Goal: Information Seeking & Learning: Learn about a topic

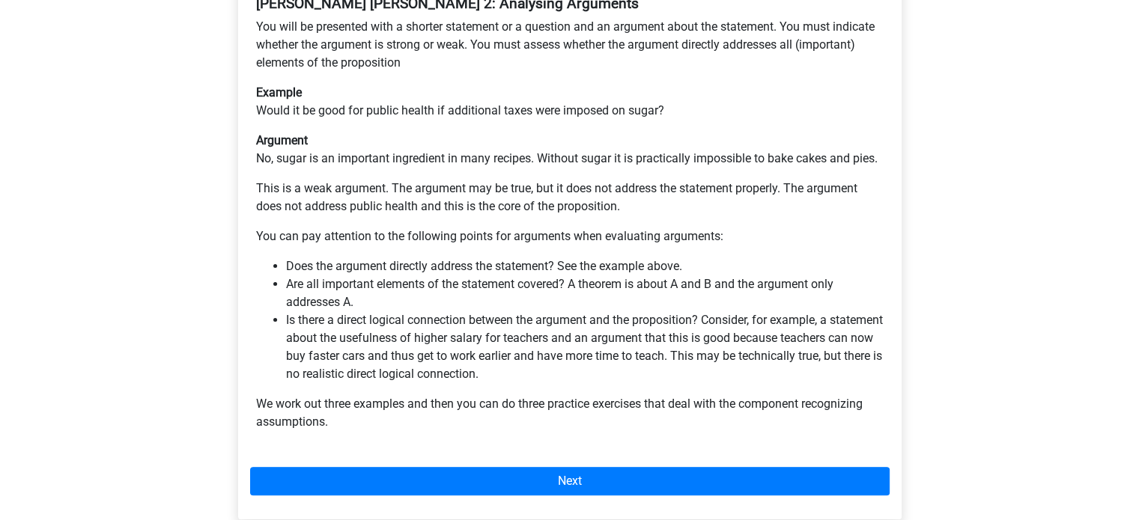
scroll to position [335, 0]
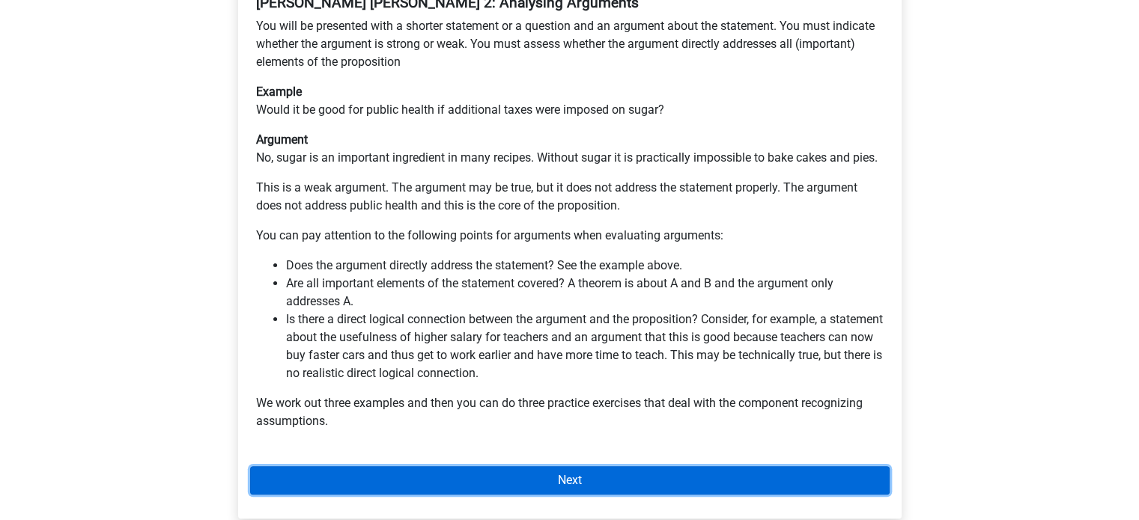
click at [464, 466] on link "Next" at bounding box center [569, 480] width 639 height 28
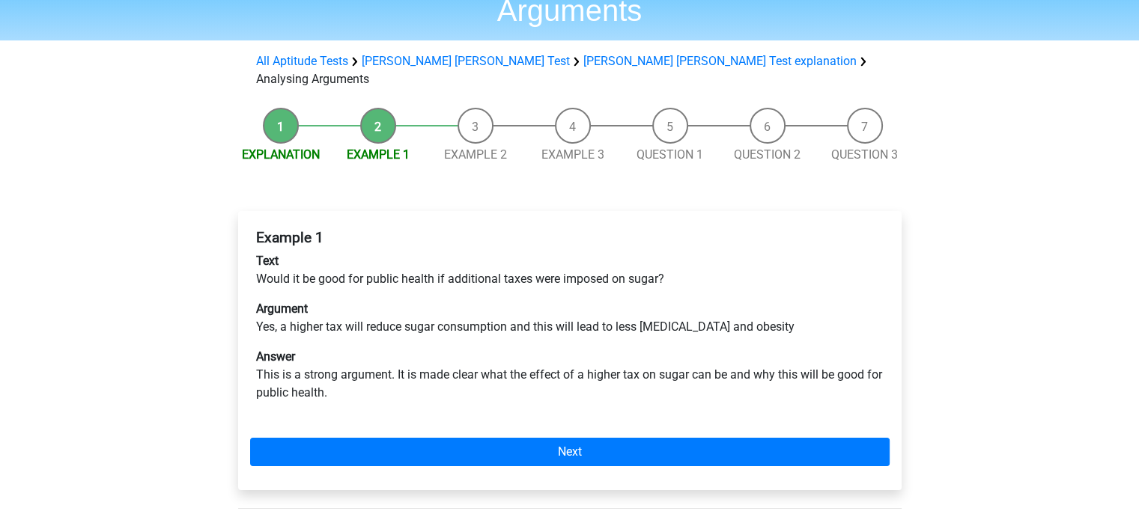
scroll to position [102, 0]
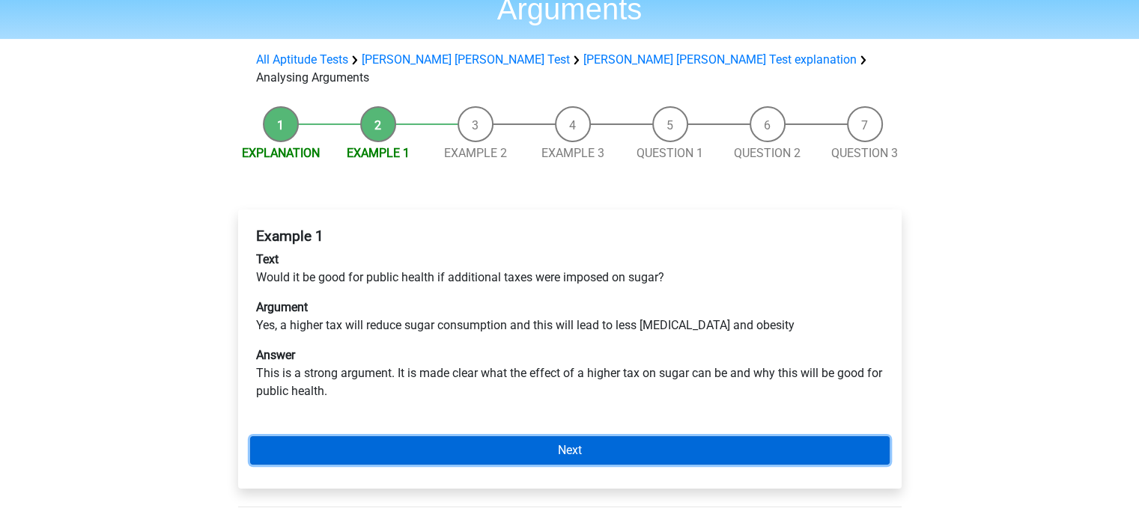
click at [428, 436] on link "Next" at bounding box center [569, 450] width 639 height 28
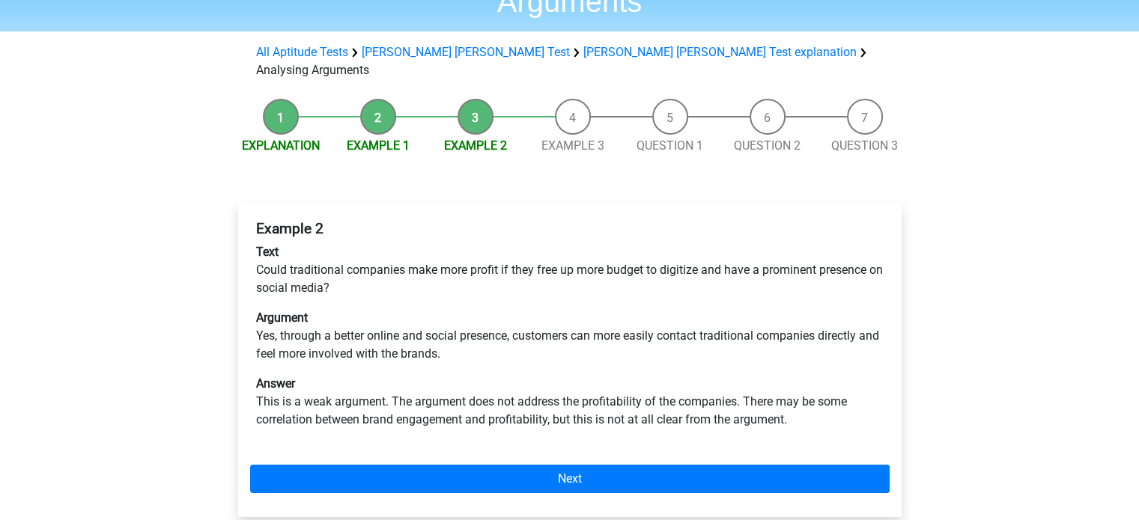
scroll to position [110, 0]
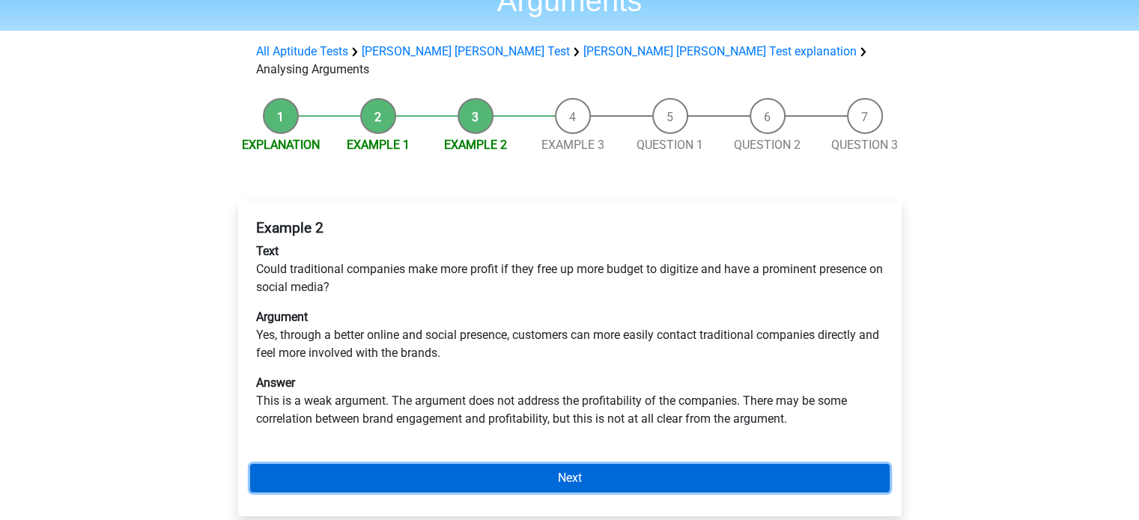
click at [422, 464] on link "Next" at bounding box center [569, 478] width 639 height 28
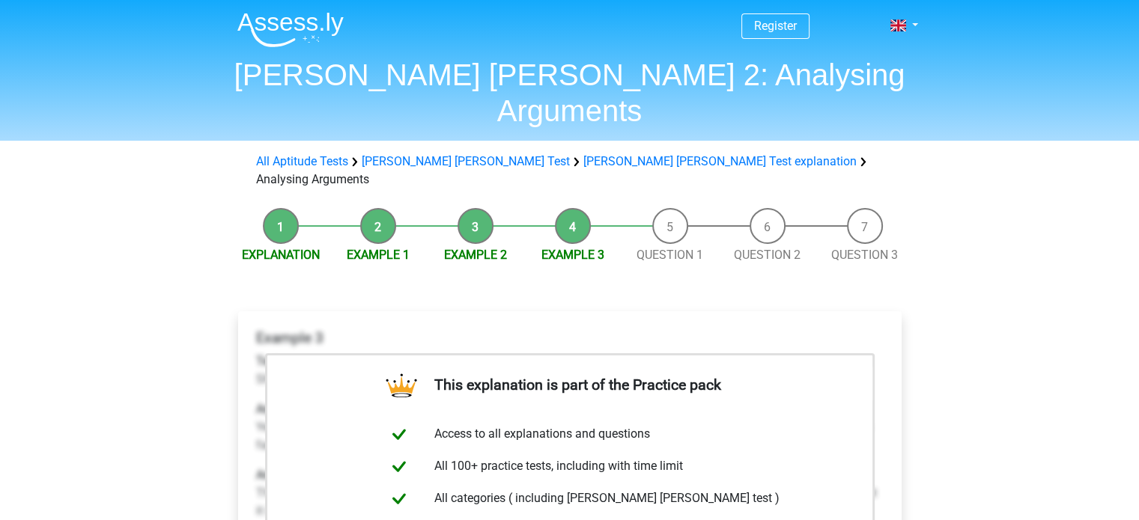
scroll to position [132, 0]
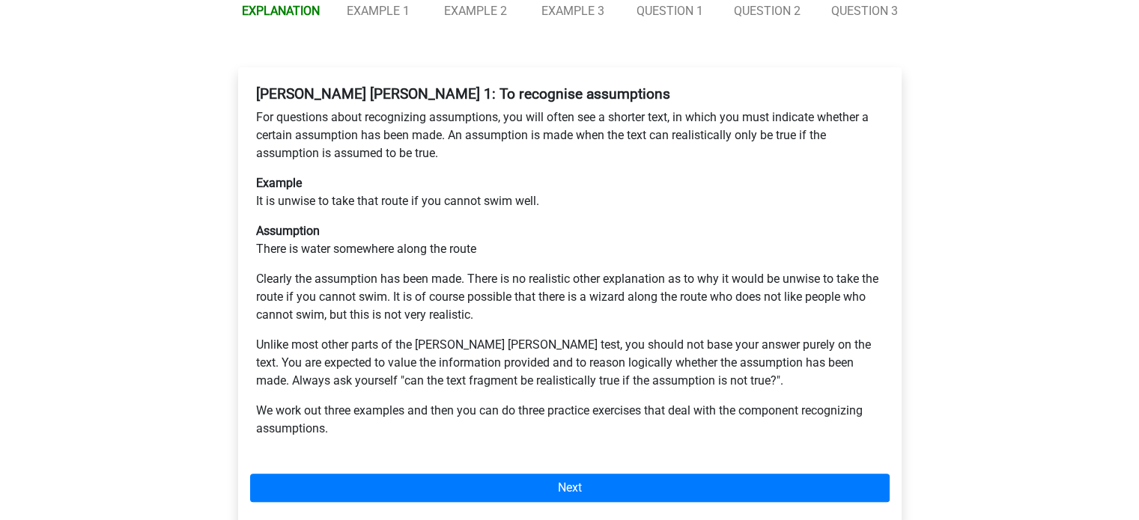
scroll to position [245, 0]
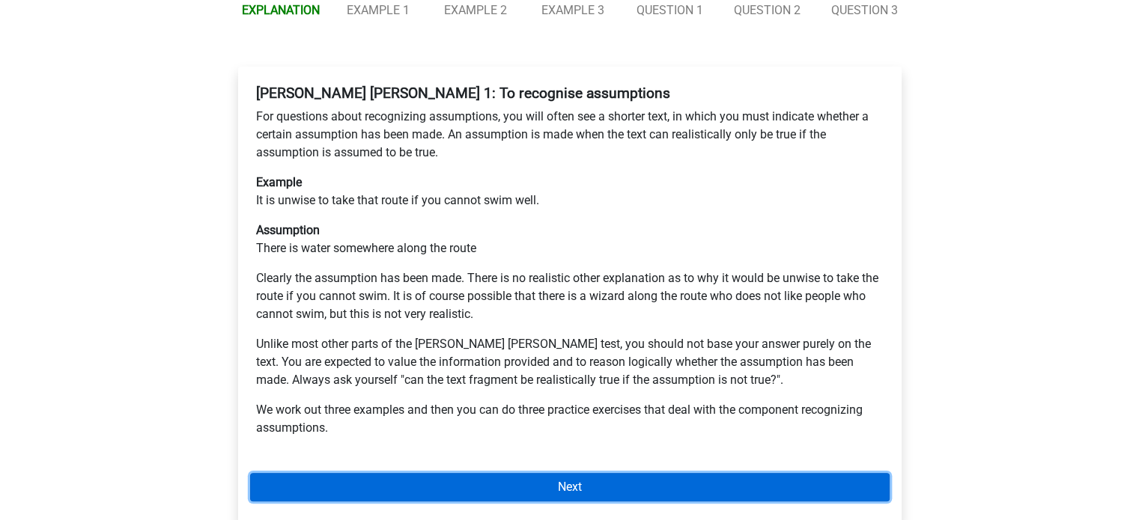
click at [534, 473] on link "Next" at bounding box center [569, 487] width 639 height 28
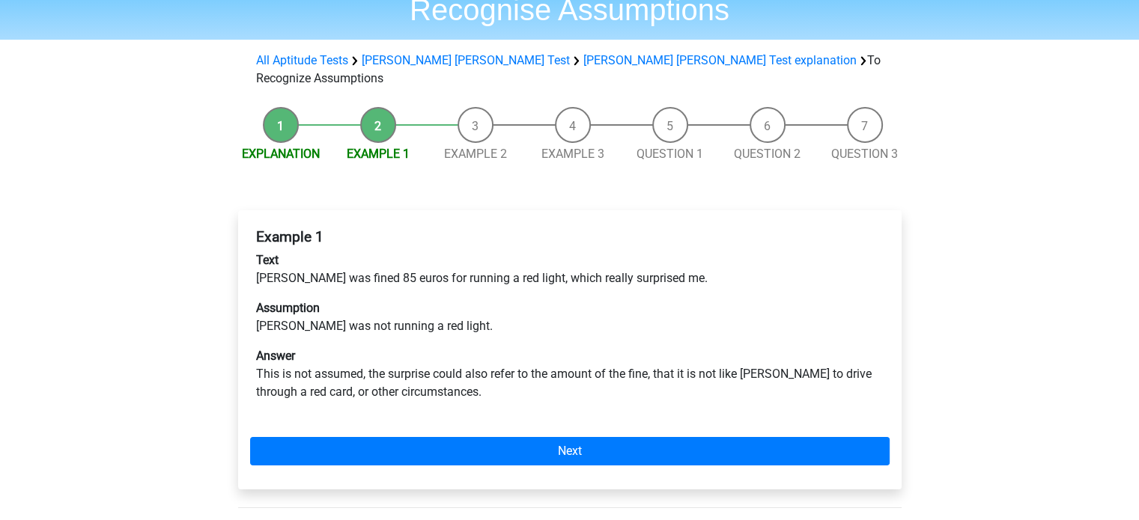
scroll to position [102, 0]
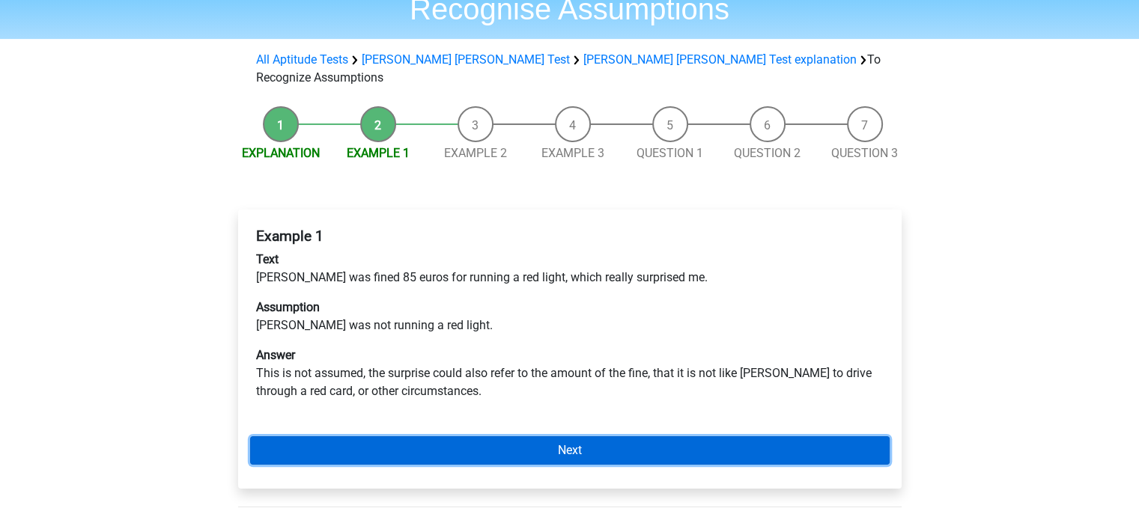
click at [326, 436] on link "Next" at bounding box center [569, 450] width 639 height 28
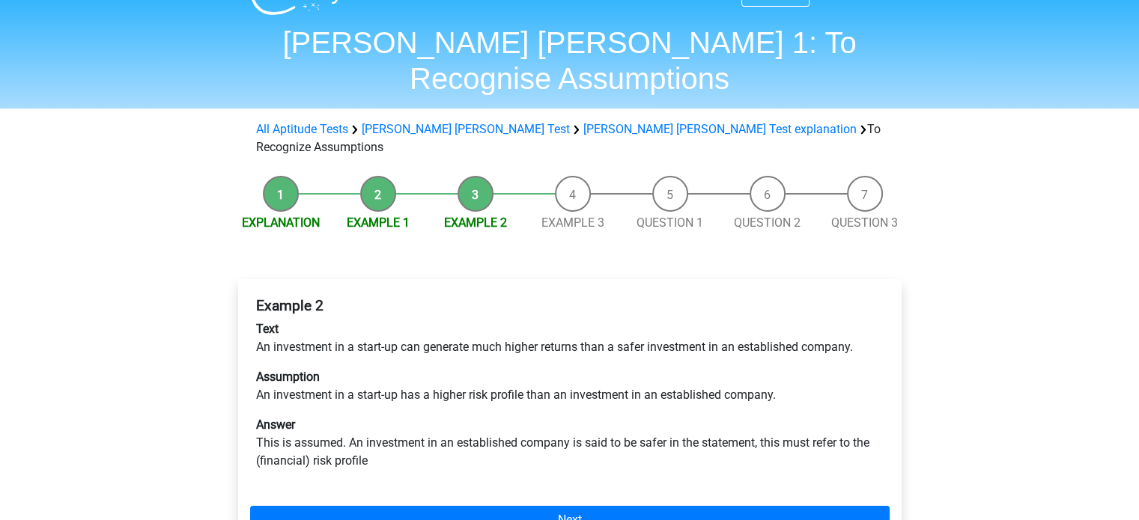
scroll to position [33, 0]
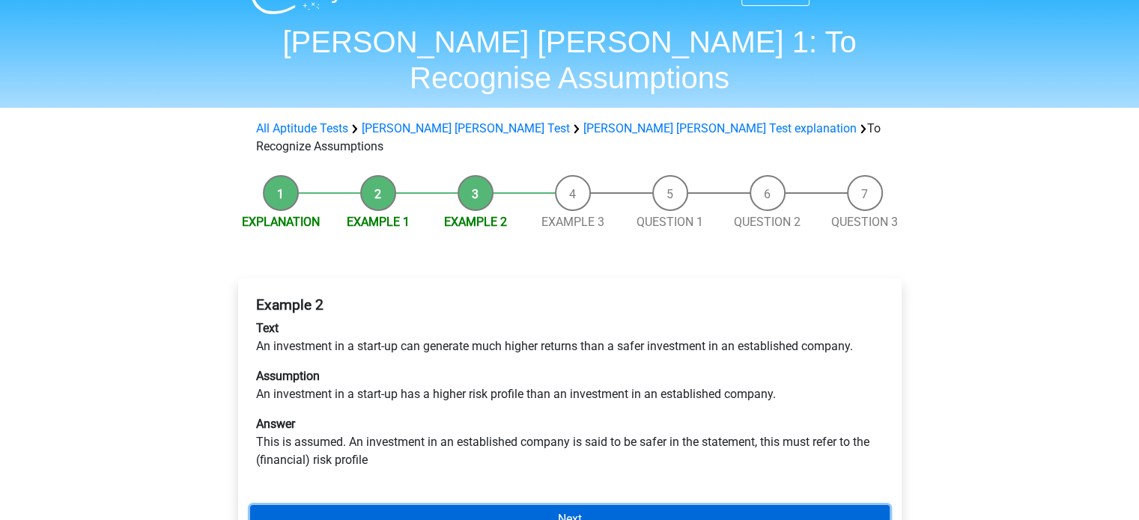
click at [348, 505] on link "Next" at bounding box center [569, 519] width 639 height 28
